Goal: Check status: Check status

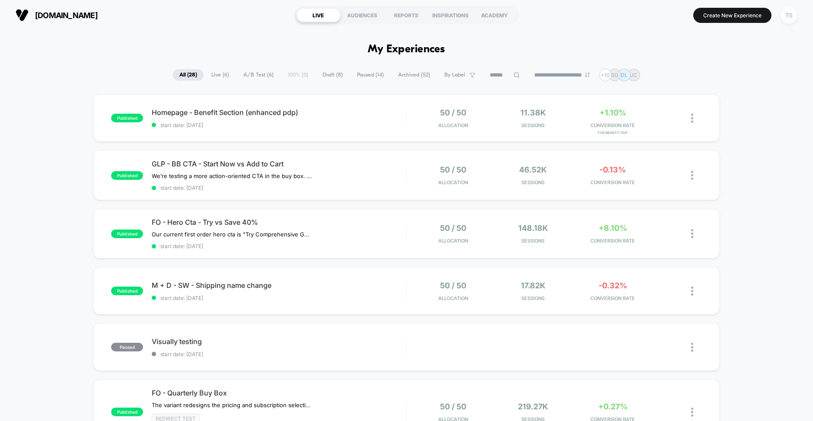
click at [789, 16] on div "TS" at bounding box center [788, 15] width 17 height 17
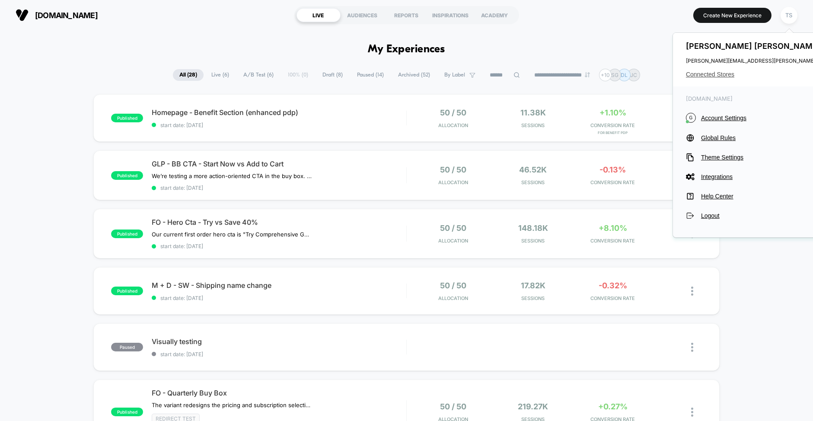
click at [705, 72] on span "Connected Stores" at bounding box center [772, 74] width 172 height 7
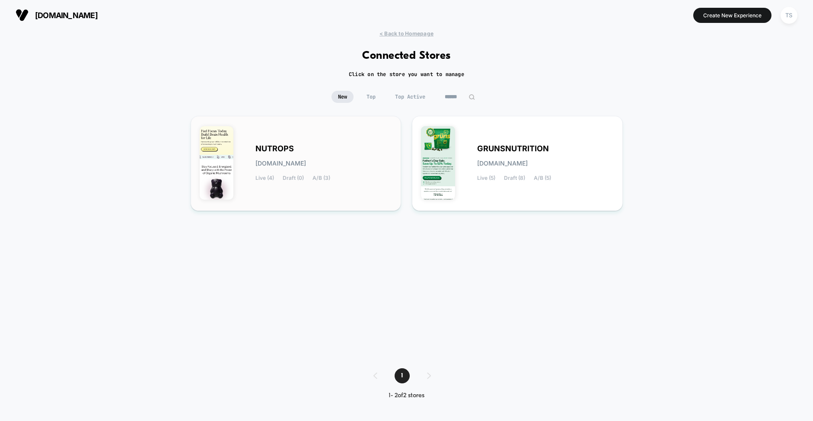
click at [335, 142] on div "NUTROPS [DOMAIN_NAME] Live (4) Draft (0) A/B (3)" at bounding box center [296, 163] width 193 height 77
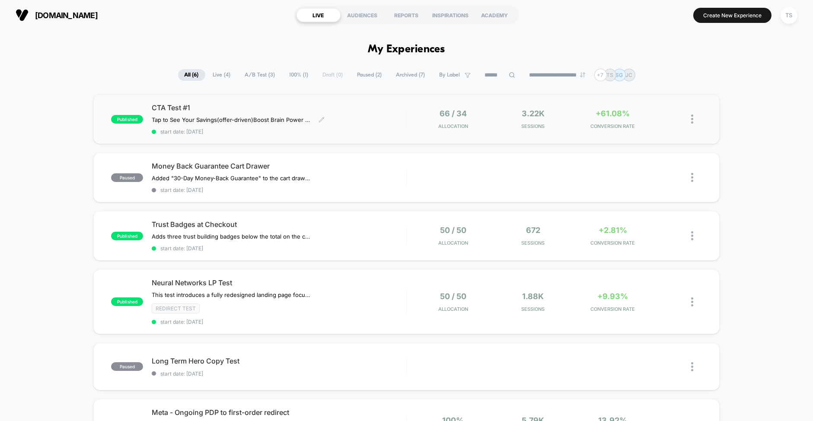
click at [271, 108] on span "CTA Test #1" at bounding box center [279, 107] width 254 height 9
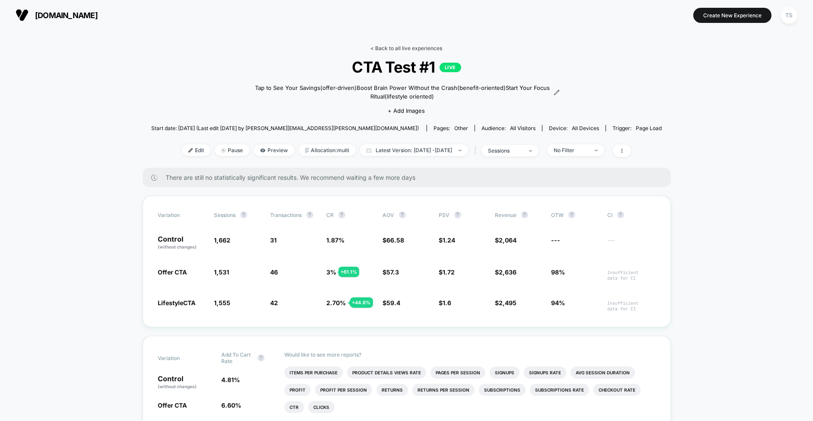
click at [384, 49] on link "< Back to all live experiences" at bounding box center [407, 48] width 72 height 6
